Goal: Check status: Check status

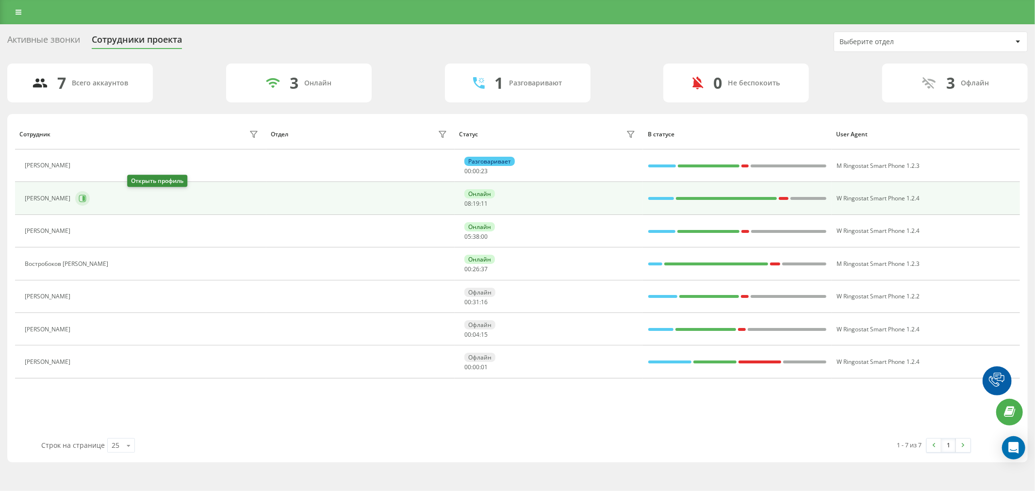
click at [86, 197] on icon at bounding box center [83, 198] width 8 height 8
click at [85, 197] on icon at bounding box center [83, 198] width 2 height 5
click at [86, 198] on icon at bounding box center [83, 198] width 8 height 8
click at [86, 197] on icon at bounding box center [82, 198] width 7 height 7
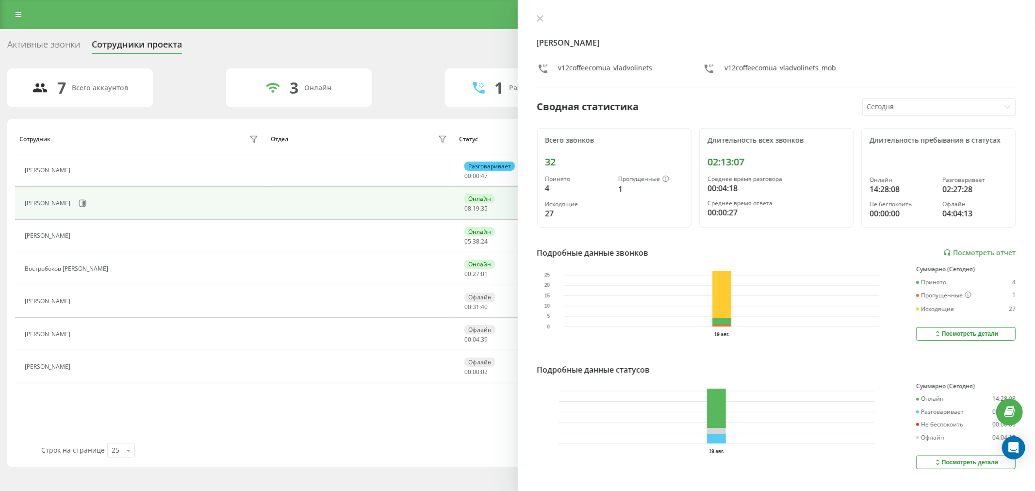
click at [541, 18] on icon at bounding box center [539, 18] width 7 height 7
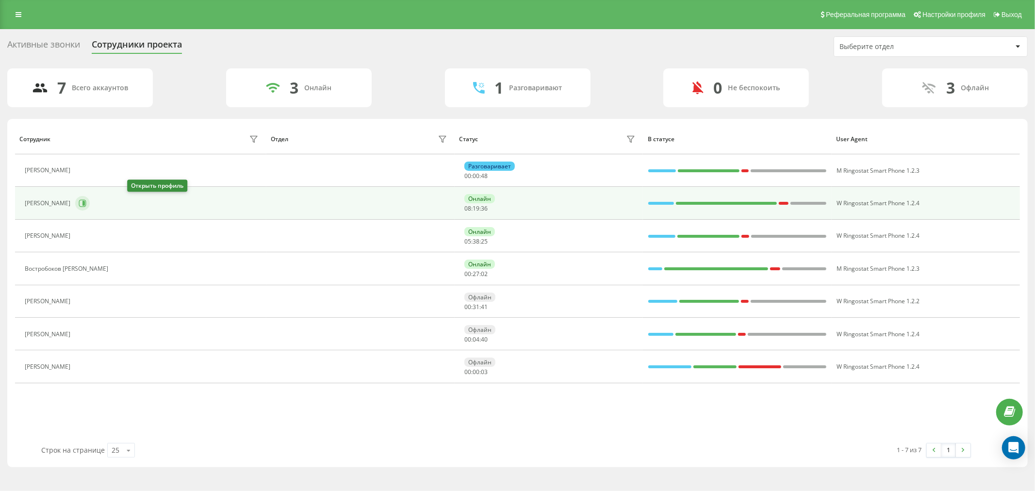
click at [86, 201] on icon at bounding box center [83, 203] width 8 height 8
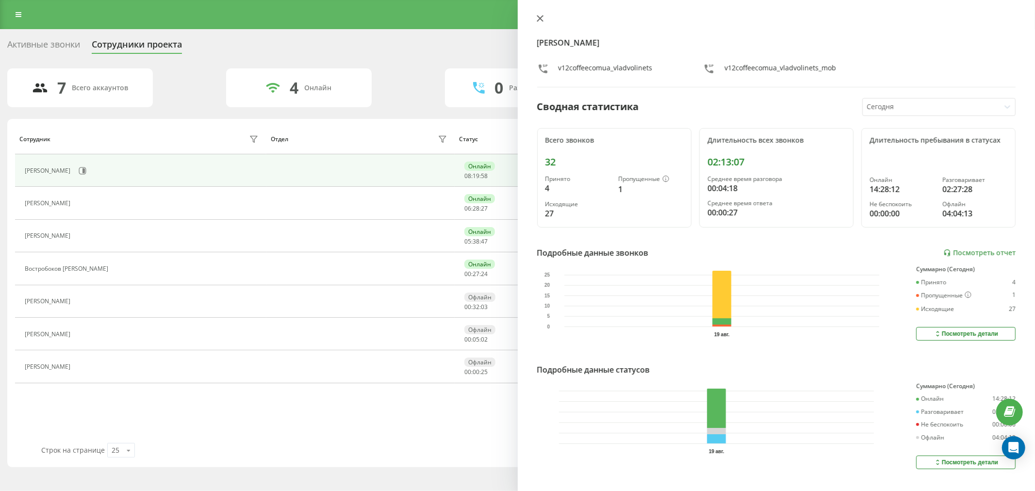
click at [540, 18] on icon at bounding box center [539, 19] width 6 height 6
